Goal: Ask a question

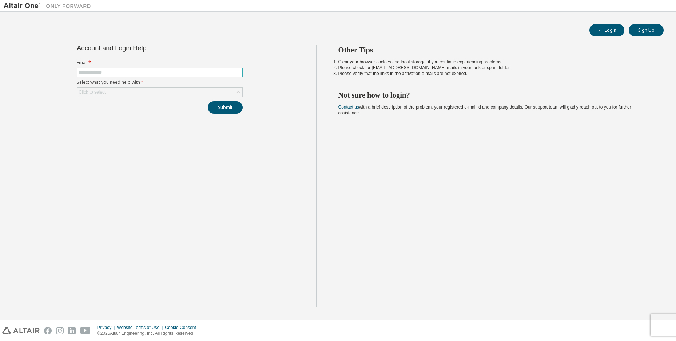
click at [121, 74] on input "text" at bounding box center [160, 73] width 162 height 6
type input "**********"
click at [142, 88] on div "Click to select" at bounding box center [159, 92] width 165 height 9
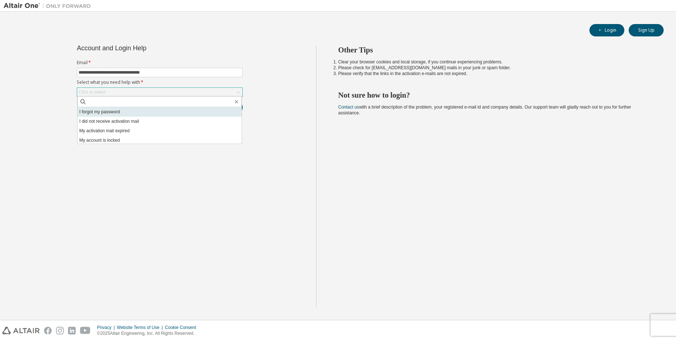
click at [129, 110] on li "I forgot my password" at bounding box center [160, 111] width 164 height 9
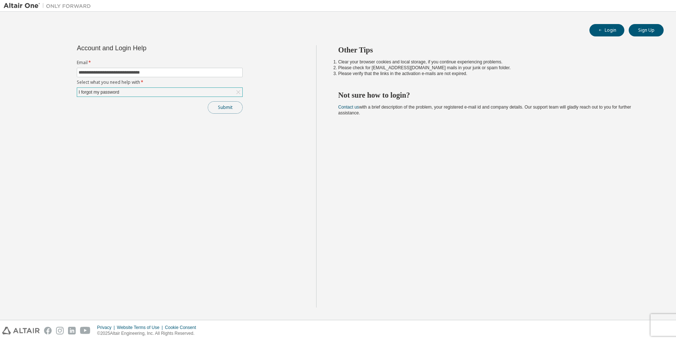
click at [233, 105] on button "Submit" at bounding box center [225, 107] width 35 height 12
click at [220, 105] on button "Submit" at bounding box center [225, 107] width 35 height 12
click at [228, 109] on button "Submit" at bounding box center [225, 107] width 35 height 12
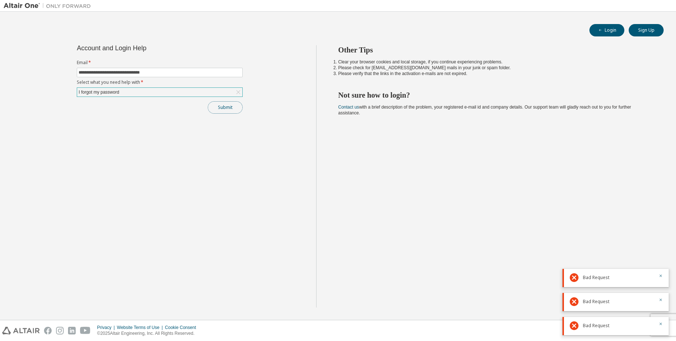
click at [227, 109] on button "Submit" at bounding box center [225, 107] width 35 height 12
click at [298, 196] on div "**********" at bounding box center [160, 176] width 313 height 262
click at [210, 109] on button "Submit" at bounding box center [225, 107] width 35 height 12
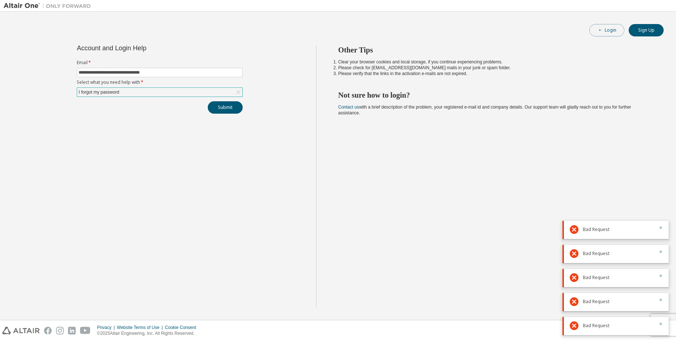
click at [611, 29] on button "Login" at bounding box center [607, 30] width 35 height 12
